Goal: Task Accomplishment & Management: Use online tool/utility

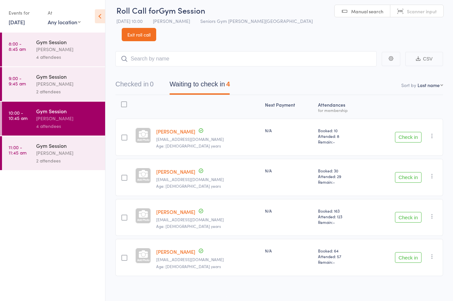
click at [406, 252] on button "Check in" at bounding box center [408, 257] width 27 height 11
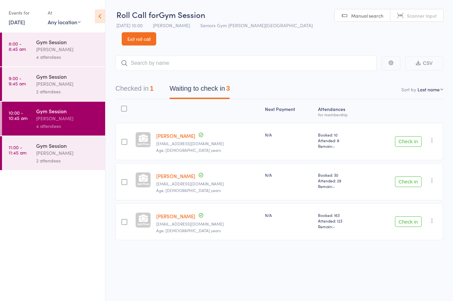
click at [62, 157] on div "[PERSON_NAME]" at bounding box center [67, 153] width 63 height 8
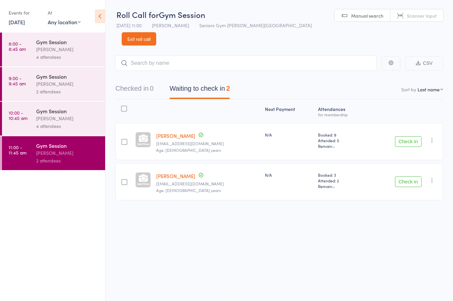
click at [409, 176] on button "Check in" at bounding box center [408, 181] width 27 height 11
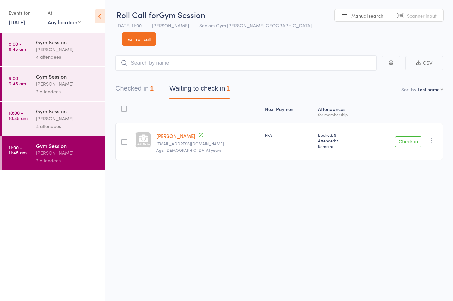
click at [411, 136] on button "Check in" at bounding box center [408, 141] width 27 height 11
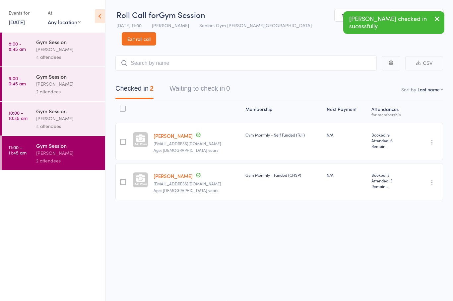
click at [78, 128] on div "4 attendees" at bounding box center [67, 126] width 63 height 8
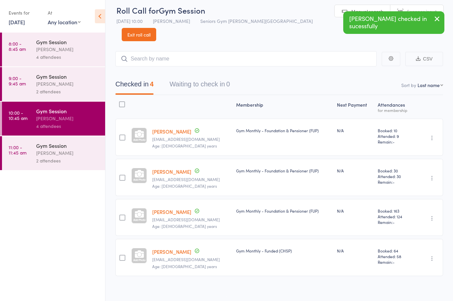
click at [20, 25] on link "[DATE]" at bounding box center [17, 21] width 16 height 7
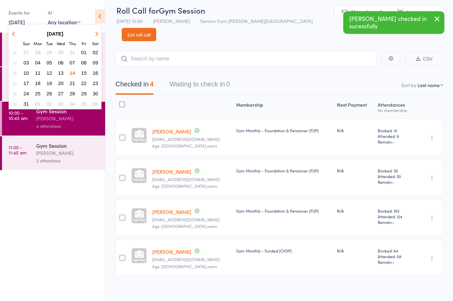
click at [79, 75] on button "15" at bounding box center [84, 72] width 10 height 9
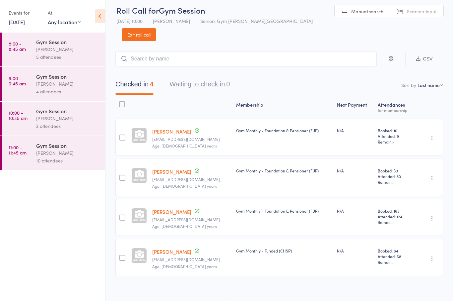
click at [37, 55] on div "5 attendees" at bounding box center [67, 57] width 63 height 8
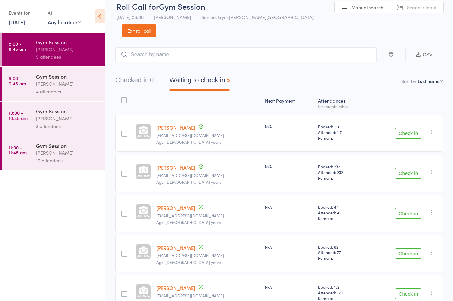
scroll to position [15, 0]
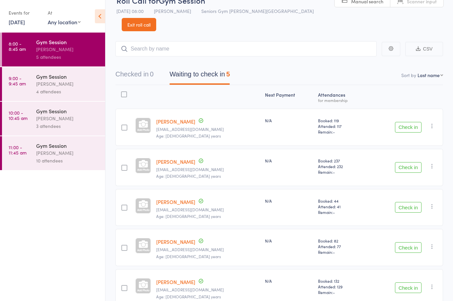
click at [33, 74] on link "9:00 - 9:45 am Gym Session [PERSON_NAME] 4 attendees" at bounding box center [53, 84] width 103 height 34
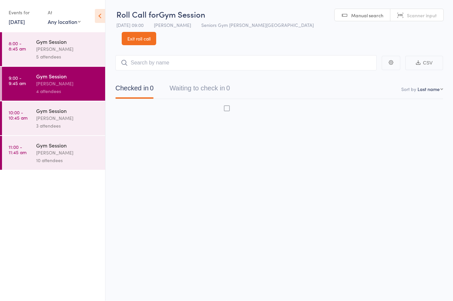
scroll to position [5, 0]
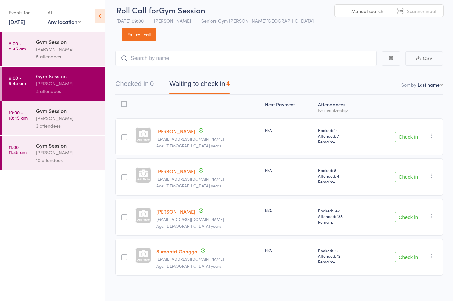
click at [31, 123] on link "10:00 - 10:45 am Gym Session [PERSON_NAME] 3 attendees" at bounding box center [53, 119] width 103 height 34
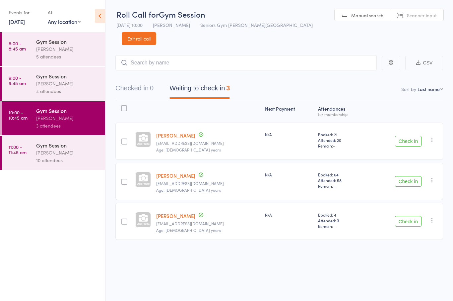
click at [25, 158] on link "11:00 - 11:45 am Gym Session [PERSON_NAME] 10 attendees" at bounding box center [53, 153] width 103 height 34
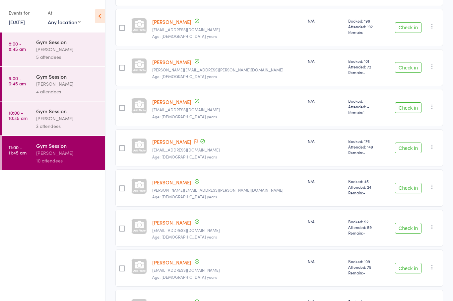
scroll to position [154, 0]
